Goal: Entertainment & Leisure: Consume media (video, audio)

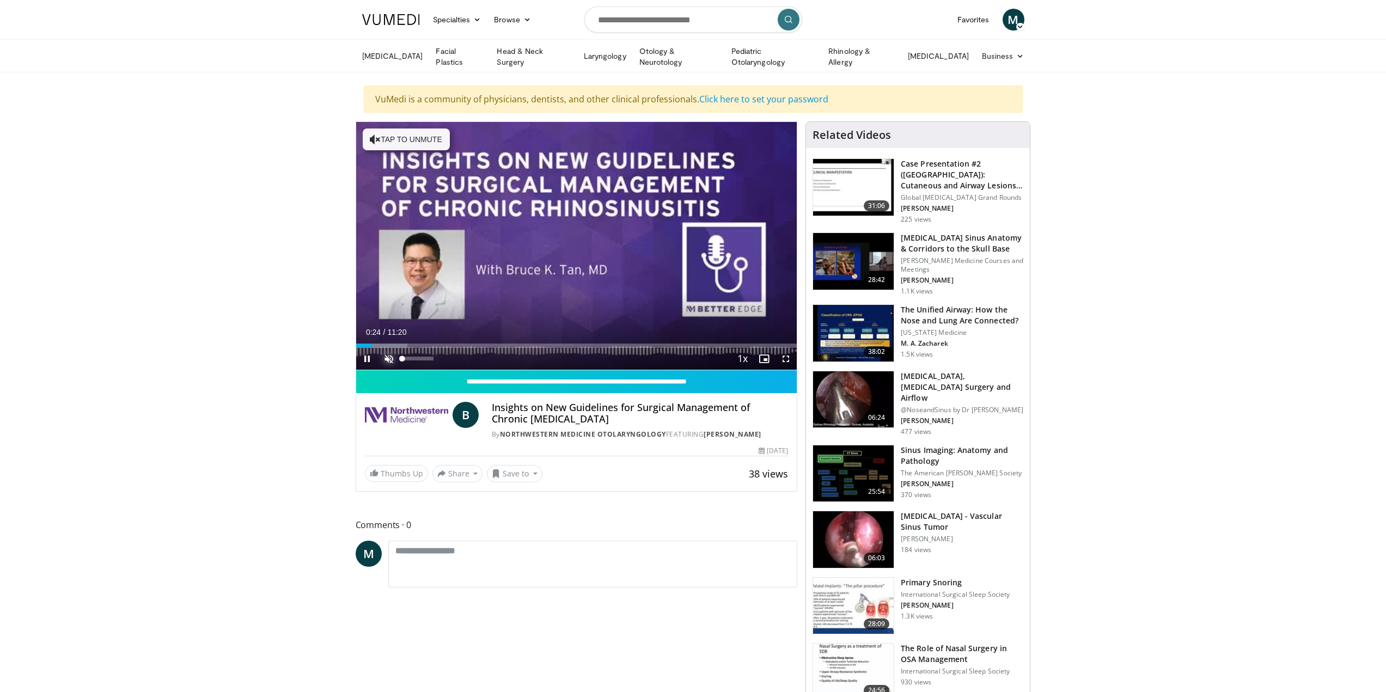
click at [385, 356] on span "Video Player" at bounding box center [389, 359] width 22 height 22
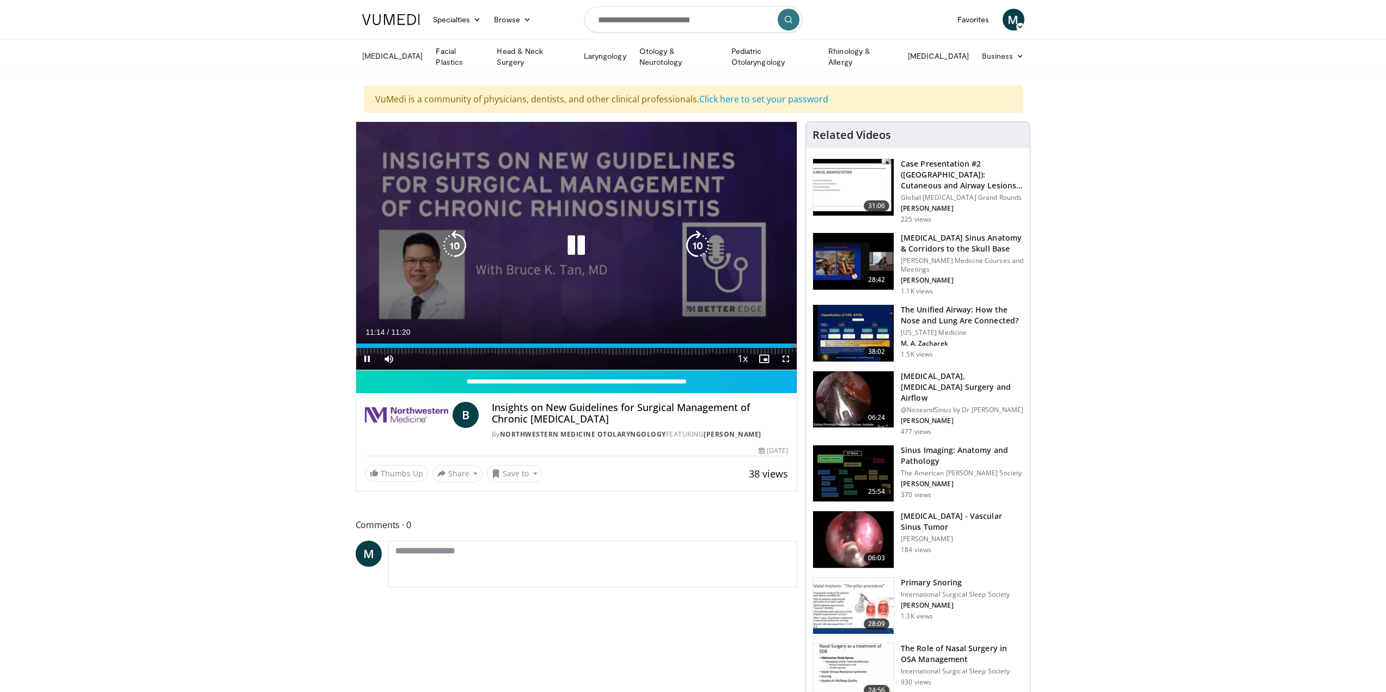
click at [570, 246] on icon "Video Player" at bounding box center [576, 245] width 31 height 31
